Goal: Task Accomplishment & Management: Manage account settings

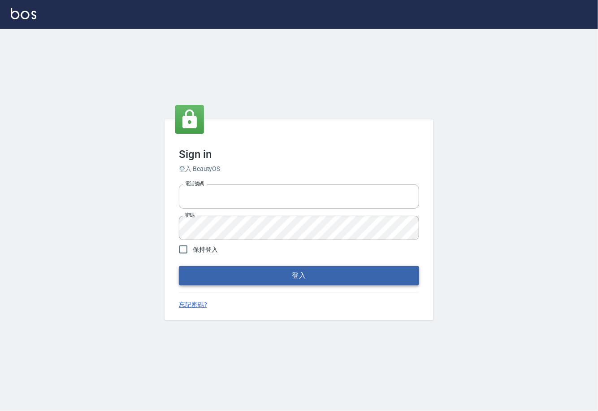
type input "0225929166"
click at [256, 281] on button "登入" at bounding box center [299, 275] width 240 height 19
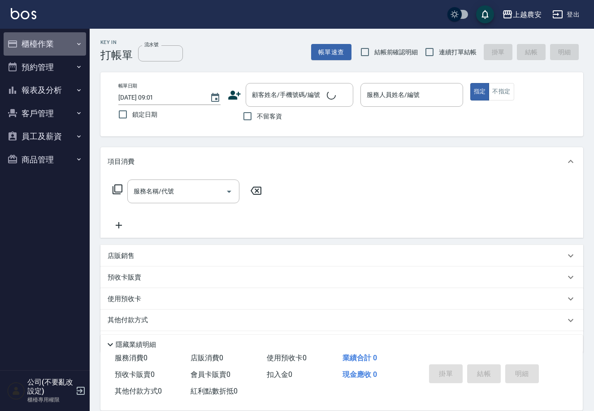
click at [31, 45] on button "櫃檯作業" at bounding box center [45, 43] width 82 height 23
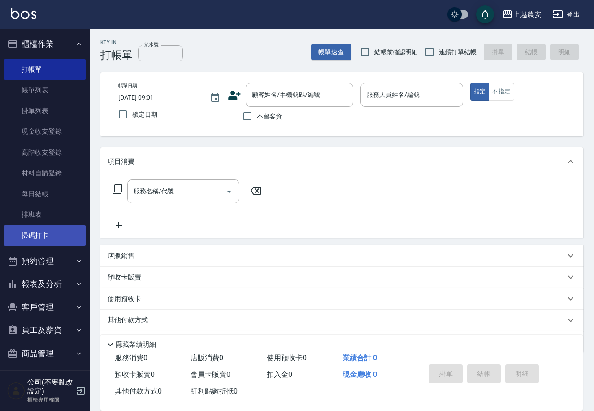
click at [43, 239] on link "掃碼打卡" at bounding box center [45, 235] width 82 height 21
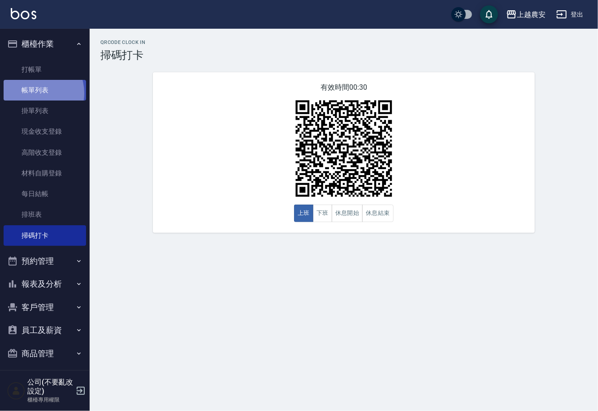
click at [35, 93] on link "帳單列表" at bounding box center [45, 90] width 82 height 21
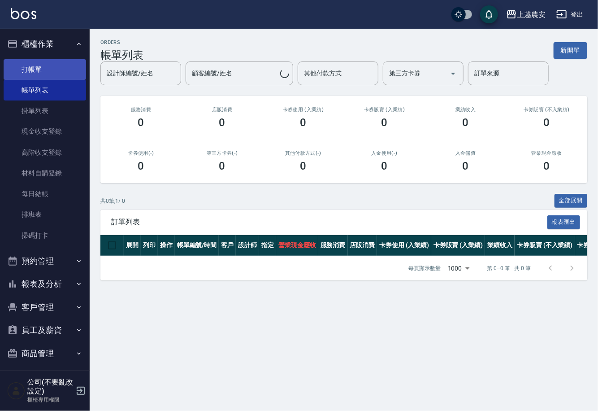
click at [41, 73] on link "打帳單" at bounding box center [45, 69] width 82 height 21
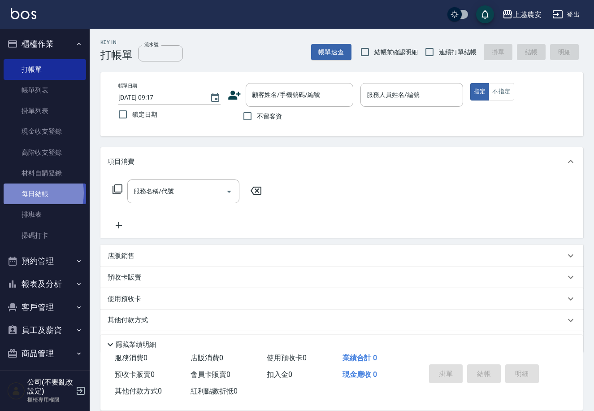
click at [30, 193] on link "每日結帳" at bounding box center [45, 193] width 82 height 21
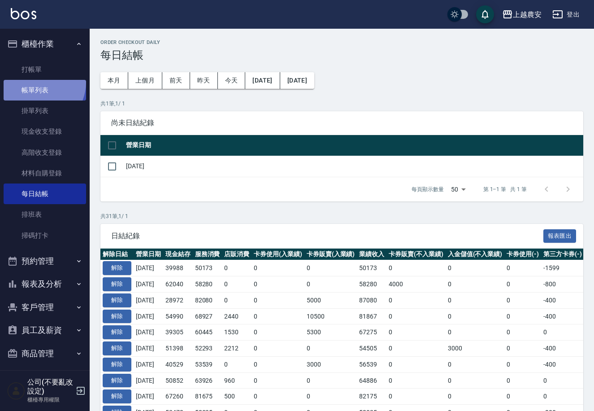
click at [36, 82] on link "帳單列表" at bounding box center [45, 90] width 82 height 21
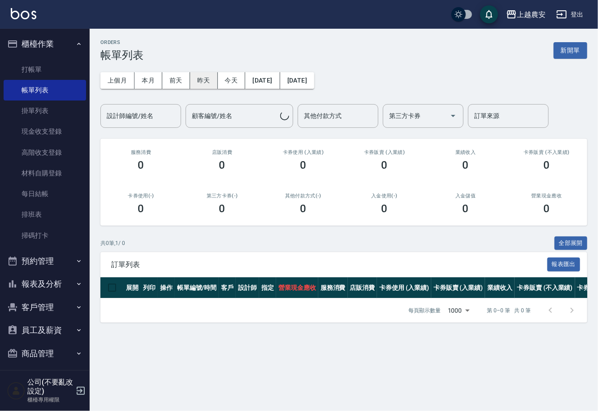
click at [210, 79] on button "昨天" at bounding box center [204, 80] width 28 height 17
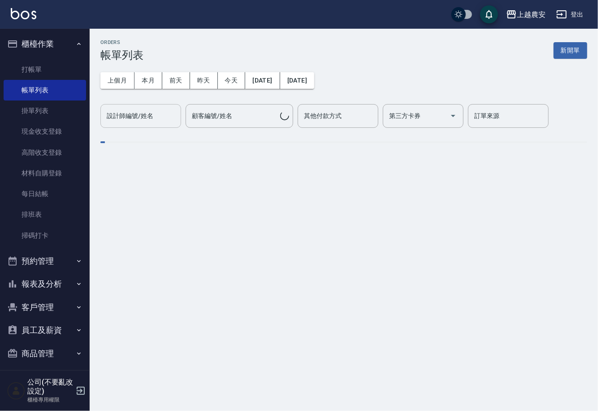
click at [114, 123] on input "設計師編號/姓名" at bounding box center [140, 116] width 73 height 16
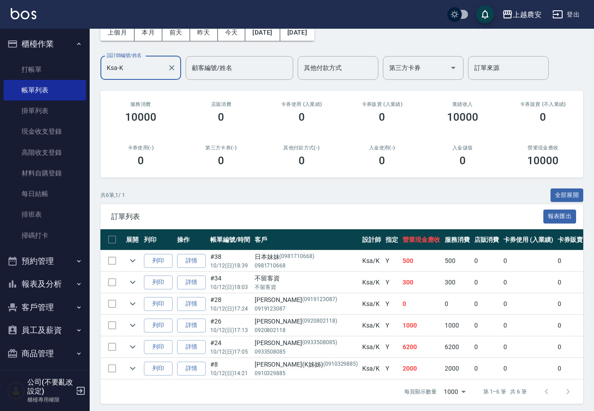
scroll to position [60, 0]
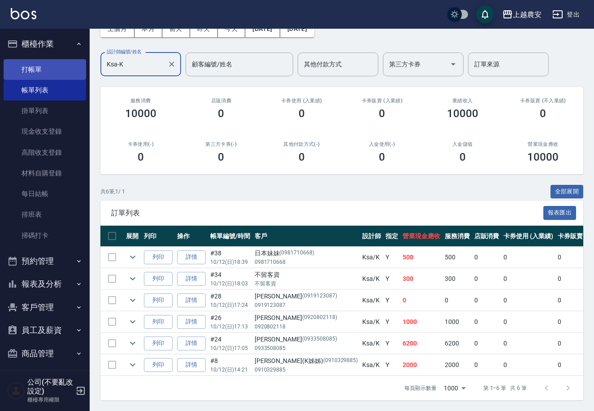
type input "Ksa-K"
click at [35, 66] on link "打帳單" at bounding box center [45, 69] width 82 height 21
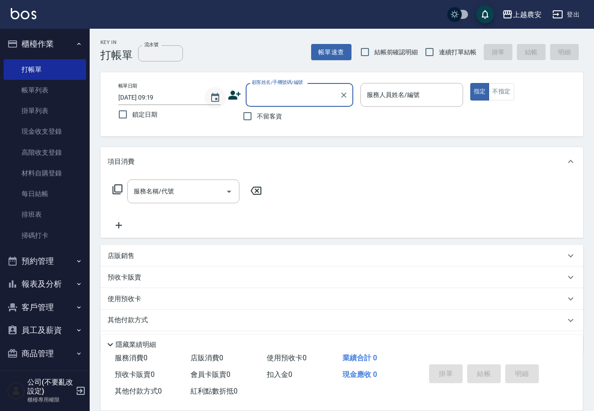
click at [216, 98] on icon "Choose date, selected date is 2025-10-13" at bounding box center [215, 97] width 8 height 9
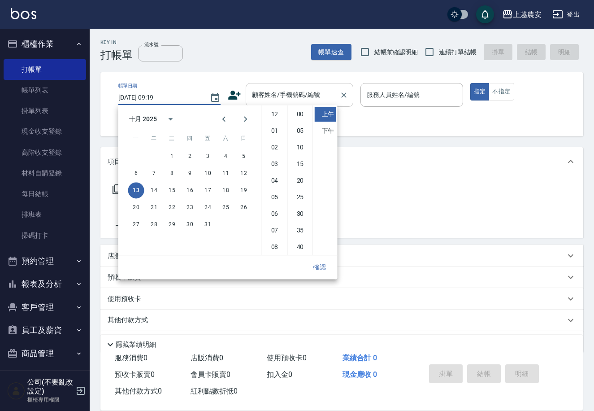
scroll to position [50, 0]
click at [243, 169] on button "12" at bounding box center [244, 173] width 16 height 16
type input "[DATE] 09:19"
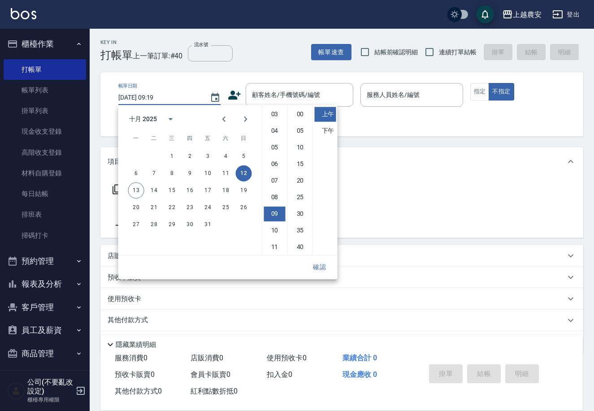
click at [324, 266] on button "確認" at bounding box center [319, 267] width 29 height 17
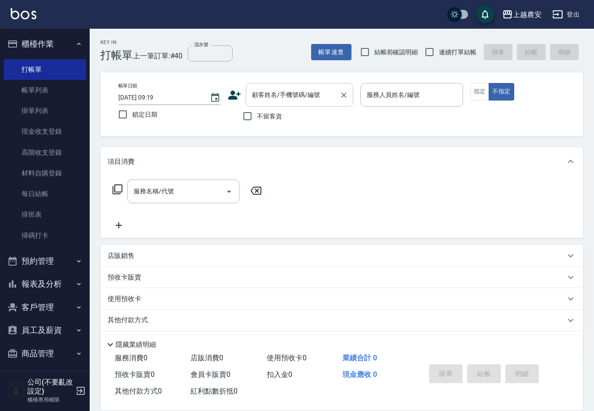
click at [273, 91] on input "顧客姓名/手機號碼/編號" at bounding box center [293, 95] width 86 height 16
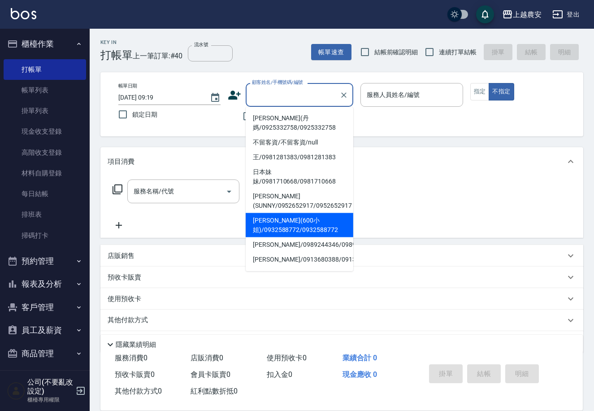
type input "ㄑ"
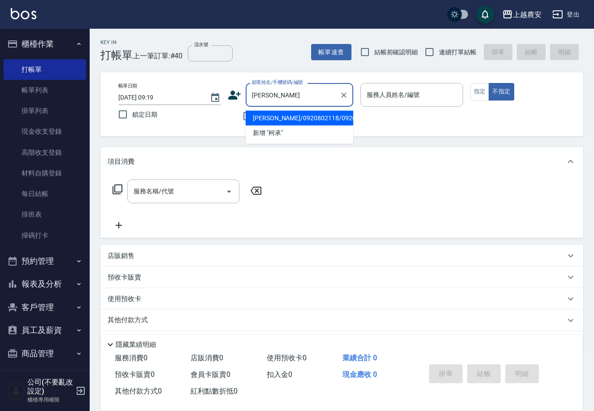
click at [323, 117] on li "[PERSON_NAME]/0920802118/0920802118" at bounding box center [300, 118] width 108 height 15
type input "[PERSON_NAME]/0920802118/0920802118"
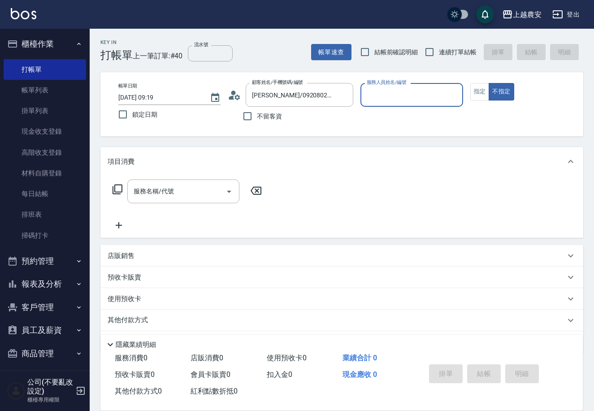
type input "Ksa-K"
click at [477, 86] on button "指定" at bounding box center [479, 91] width 19 height 17
click at [209, 189] on input "服務名稱/代號" at bounding box center [176, 191] width 91 height 16
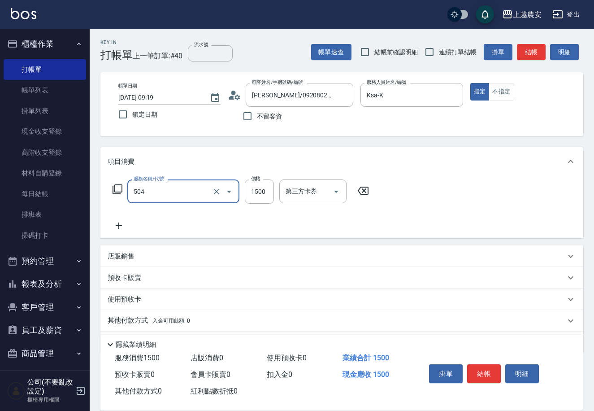
type input "染髮1500↓(504)"
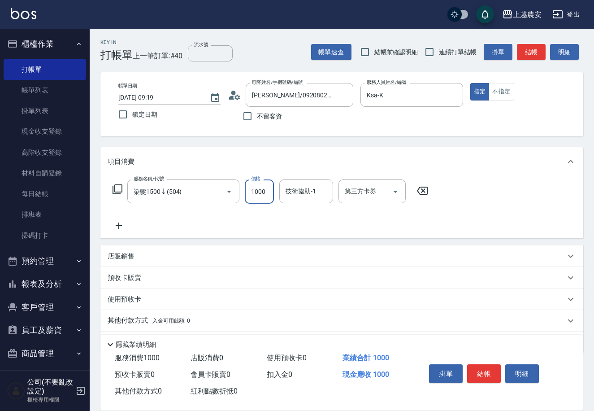
type input "1000"
click at [143, 319] on p "其他付款方式 入金可用餘額: 0" at bounding box center [149, 321] width 82 height 10
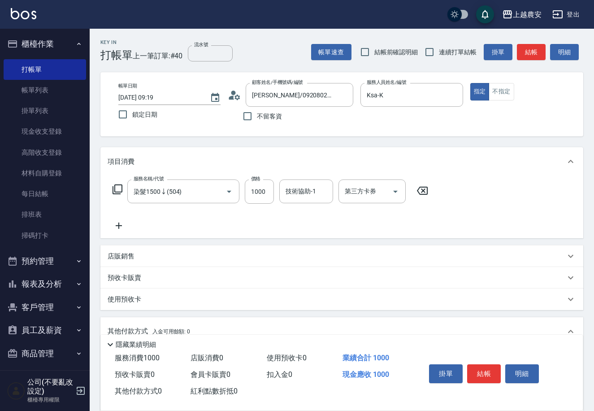
scroll to position [132, 0]
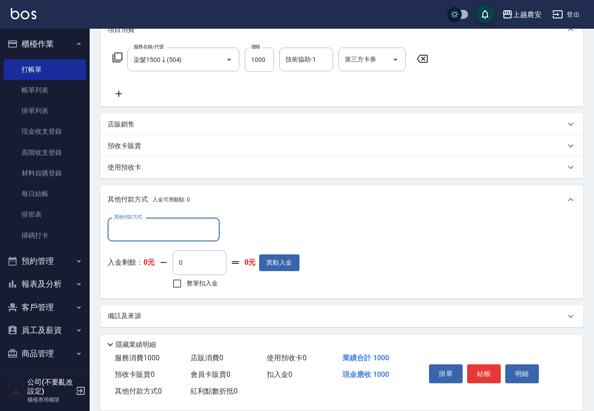
click at [142, 238] on div "其他付款方式" at bounding box center [164, 229] width 112 height 24
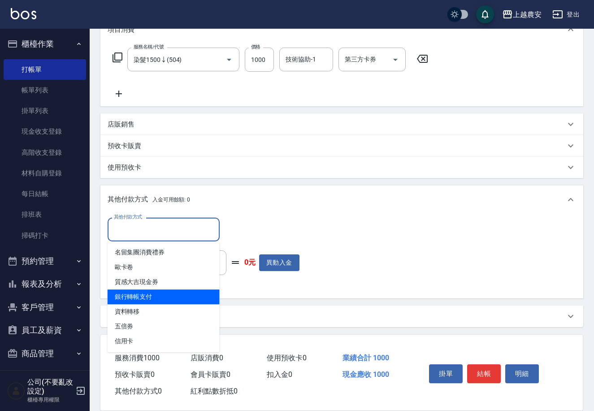
click at [156, 296] on span "銀行轉帳支付" at bounding box center [164, 296] width 112 height 15
type input "銀行轉帳支付"
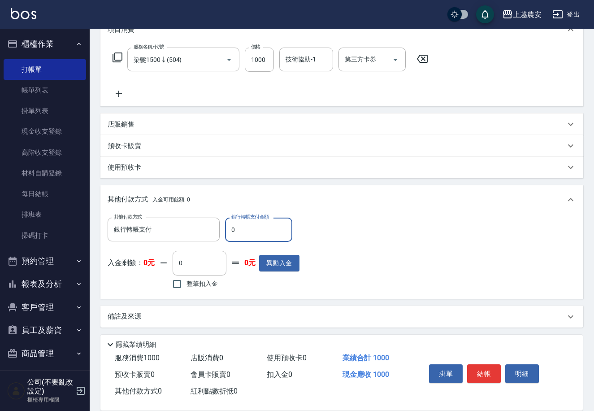
click at [227, 230] on input "0" at bounding box center [258, 229] width 67 height 24
type input "1000"
click at [487, 369] on button "結帳" at bounding box center [484, 373] width 34 height 19
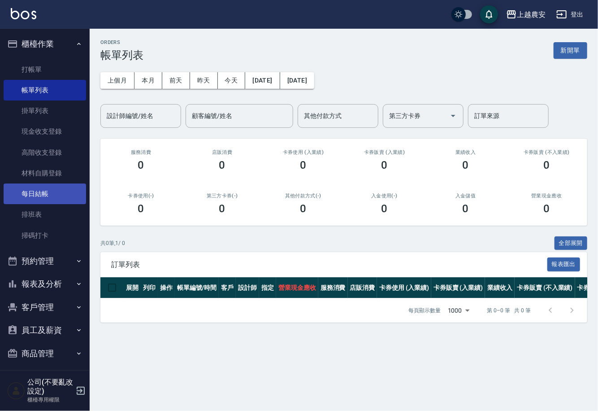
click at [51, 193] on link "每日結帳" at bounding box center [45, 193] width 82 height 21
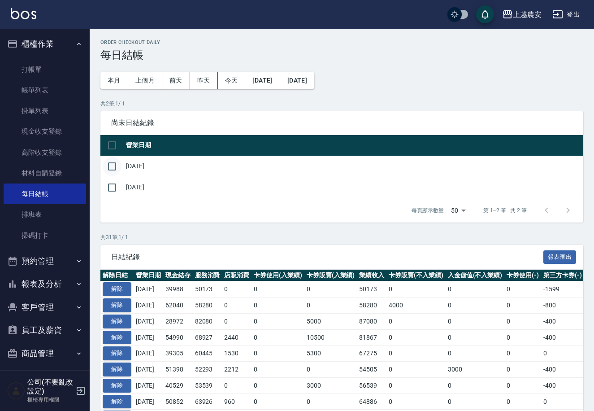
click at [110, 164] on input "checkbox" at bounding box center [112, 166] width 19 height 19
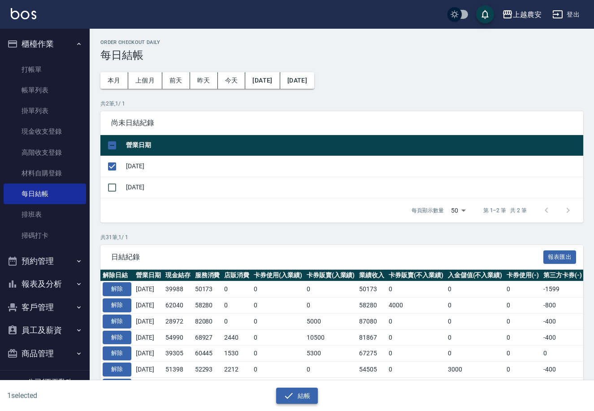
click at [298, 394] on button "結帳" at bounding box center [297, 395] width 42 height 17
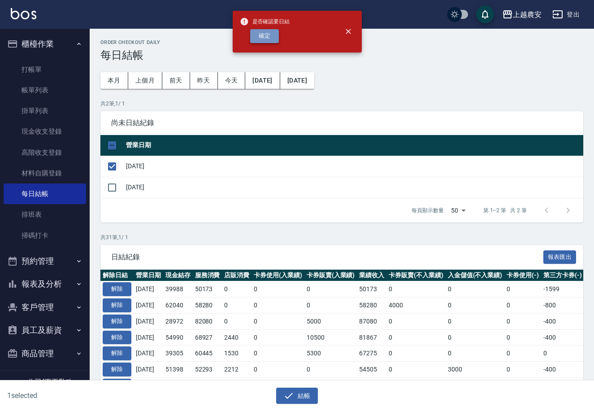
click at [265, 39] on button "確定" at bounding box center [264, 36] width 29 height 14
checkbox input "false"
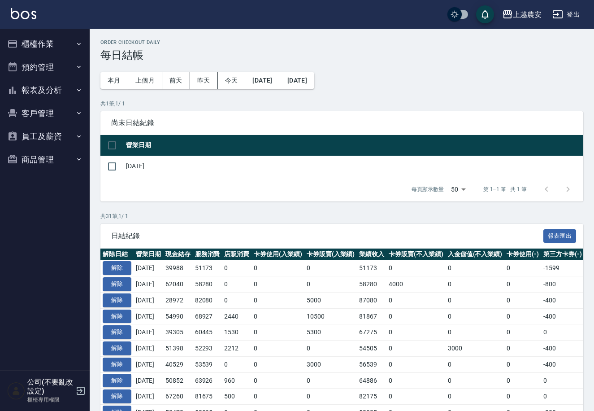
click at [36, 84] on button "報表及分析" at bounding box center [45, 89] width 82 height 23
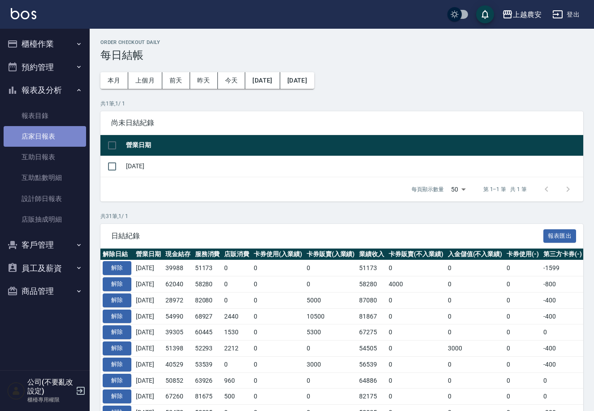
click at [36, 136] on link "店家日報表" at bounding box center [45, 136] width 82 height 21
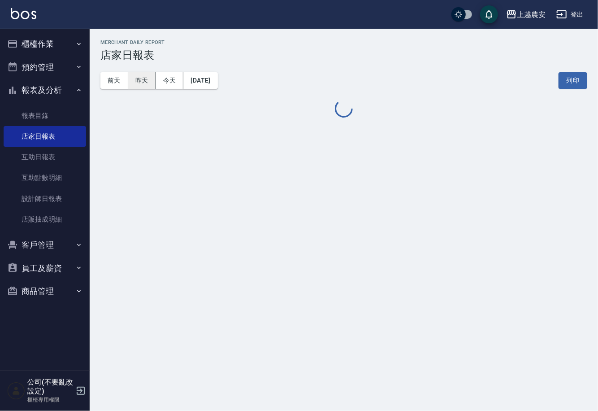
click at [143, 79] on button "昨天" at bounding box center [142, 80] width 28 height 17
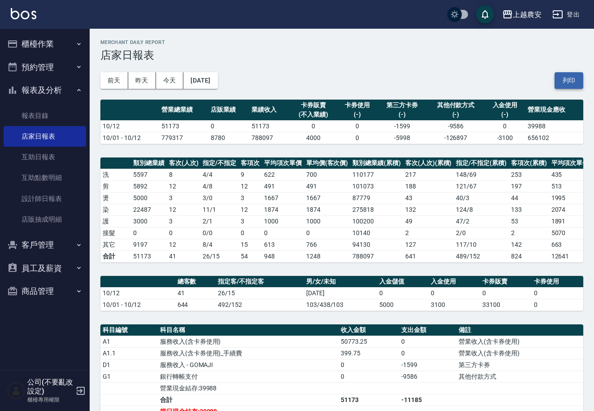
click at [575, 78] on button "列印" at bounding box center [569, 80] width 29 height 17
click at [55, 43] on button "櫃檯作業" at bounding box center [45, 43] width 82 height 23
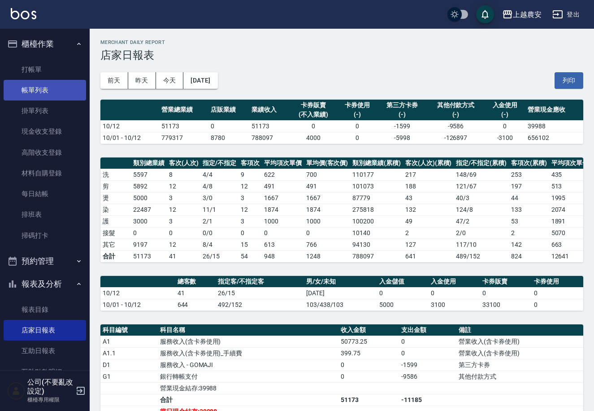
click at [30, 88] on link "帳單列表" at bounding box center [45, 90] width 82 height 21
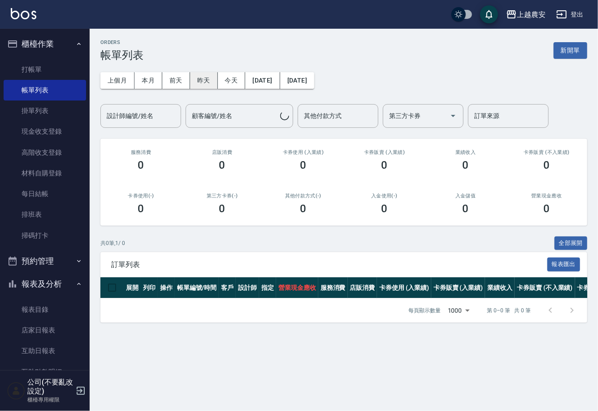
click at [204, 85] on button "昨天" at bounding box center [204, 80] width 28 height 17
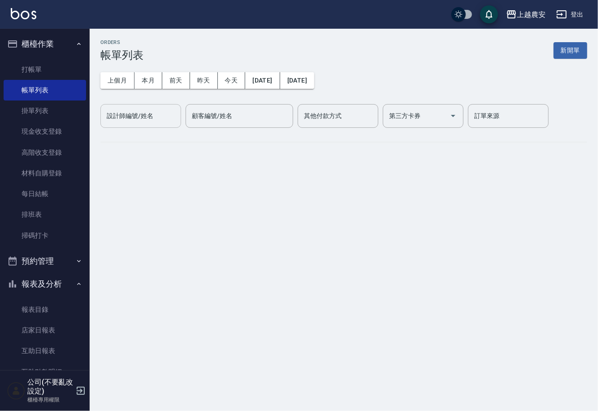
click at [127, 118] on div "設計師編號/姓名 設計師編號/姓名" at bounding box center [140, 116] width 81 height 24
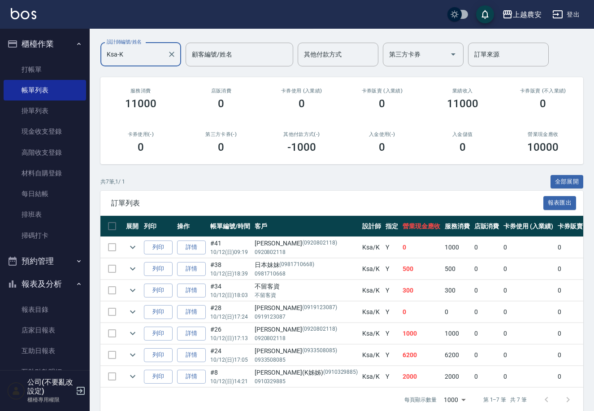
scroll to position [79, 0]
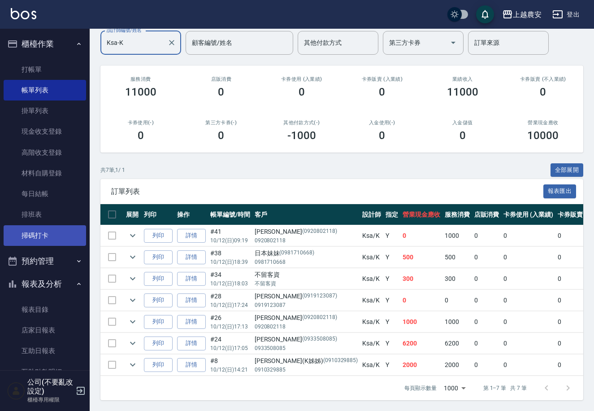
type input "Ksa-K"
click at [52, 229] on link "掃碼打卡" at bounding box center [45, 235] width 82 height 21
